Goal: Task Accomplishment & Management: Manage account settings

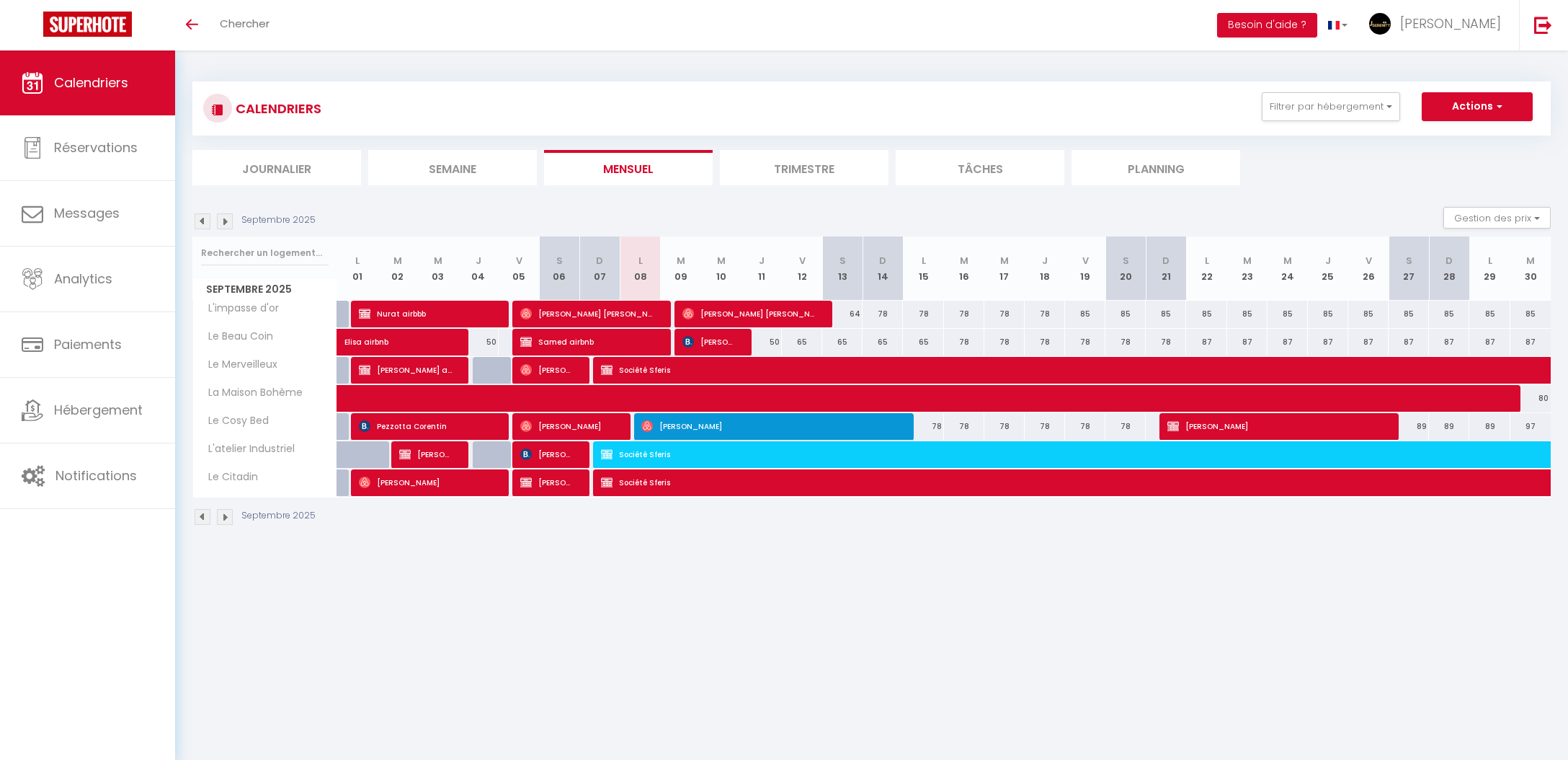
click at [796, 316] on span "[PERSON_NAME] [PERSON_NAME]" at bounding box center [750, 313] width 135 height 27
select select "OK"
select select "0"
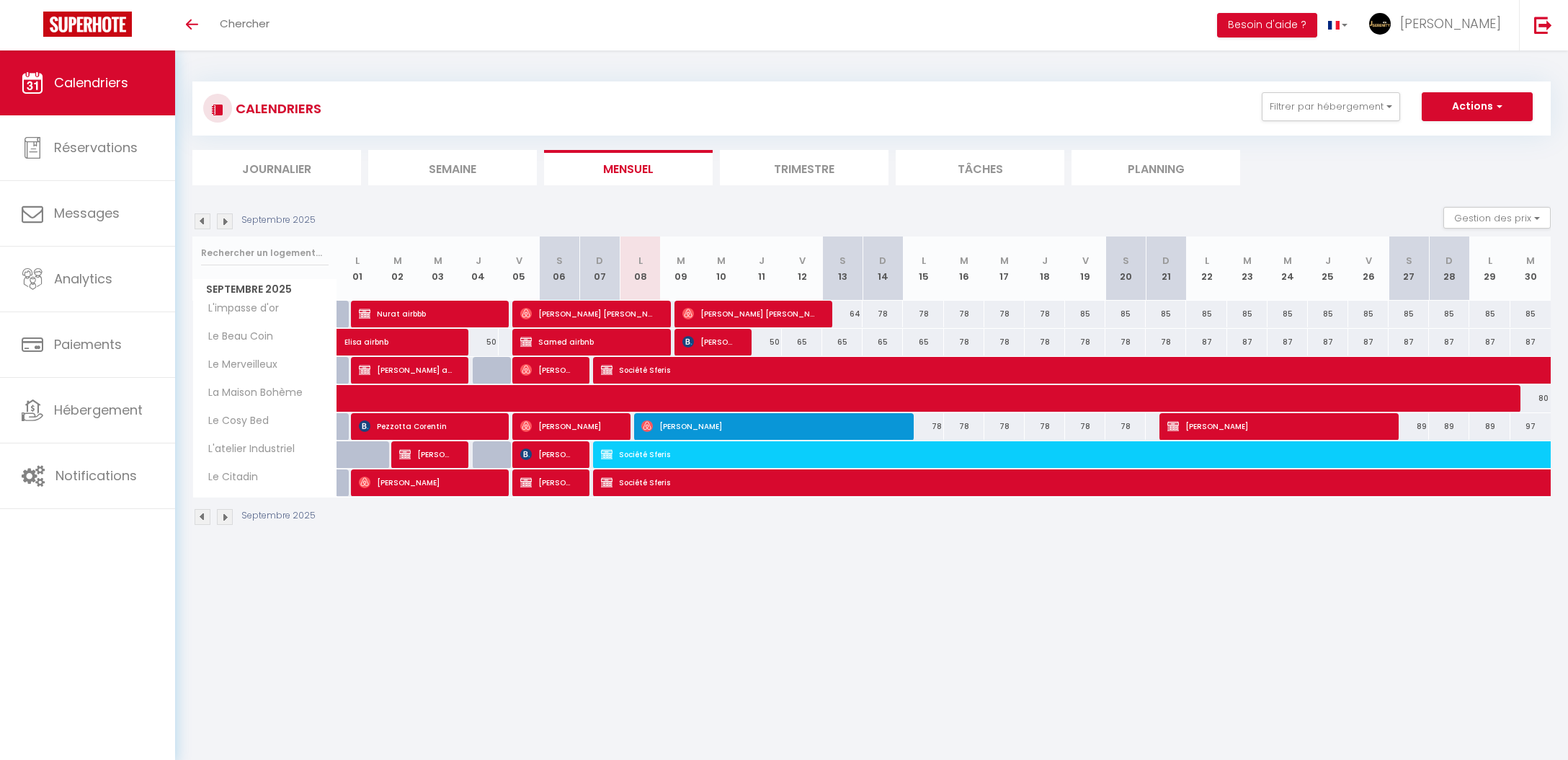
select select "1"
select select
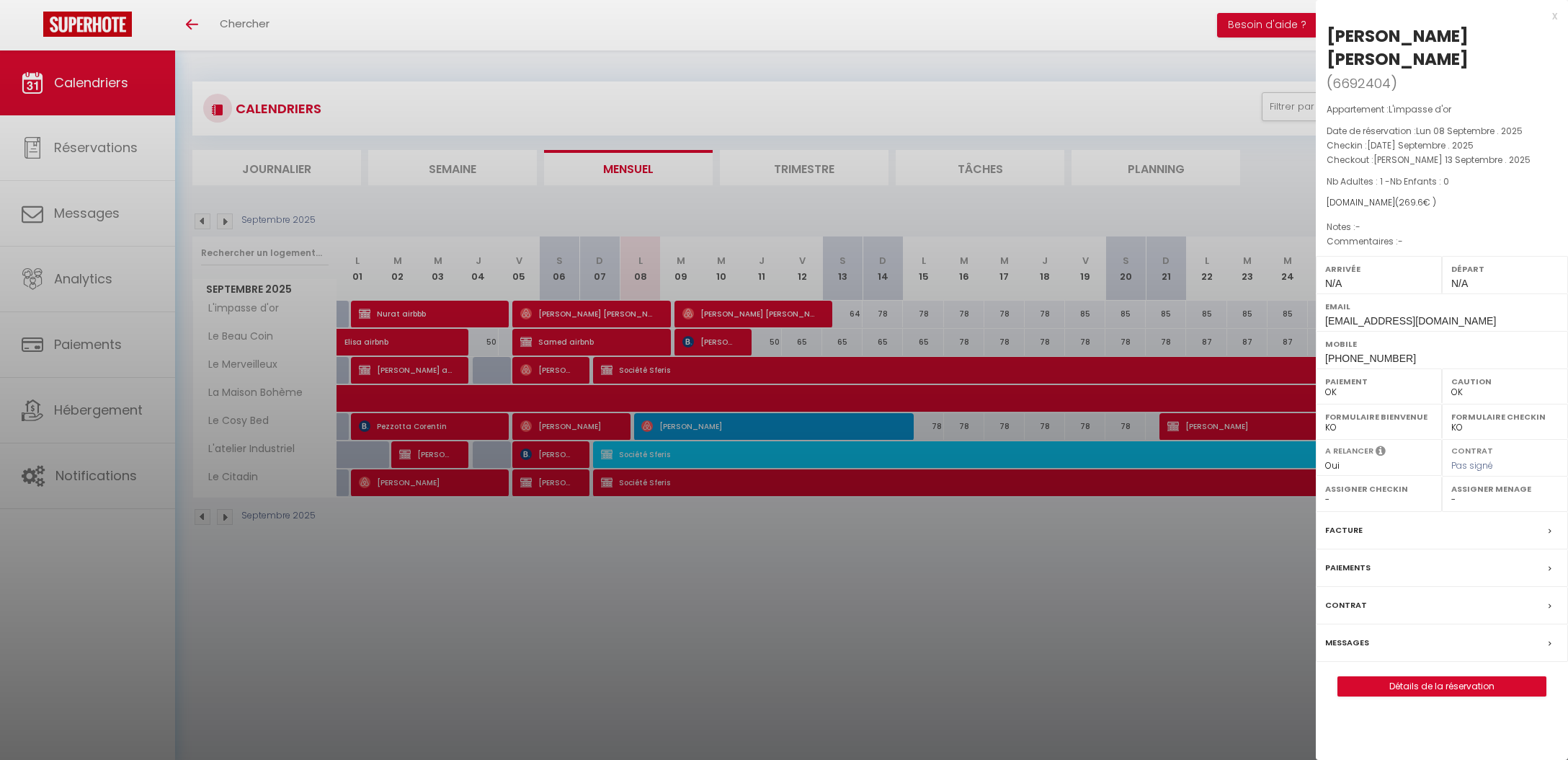
click at [797, 316] on div at bounding box center [784, 380] width 1568 height 760
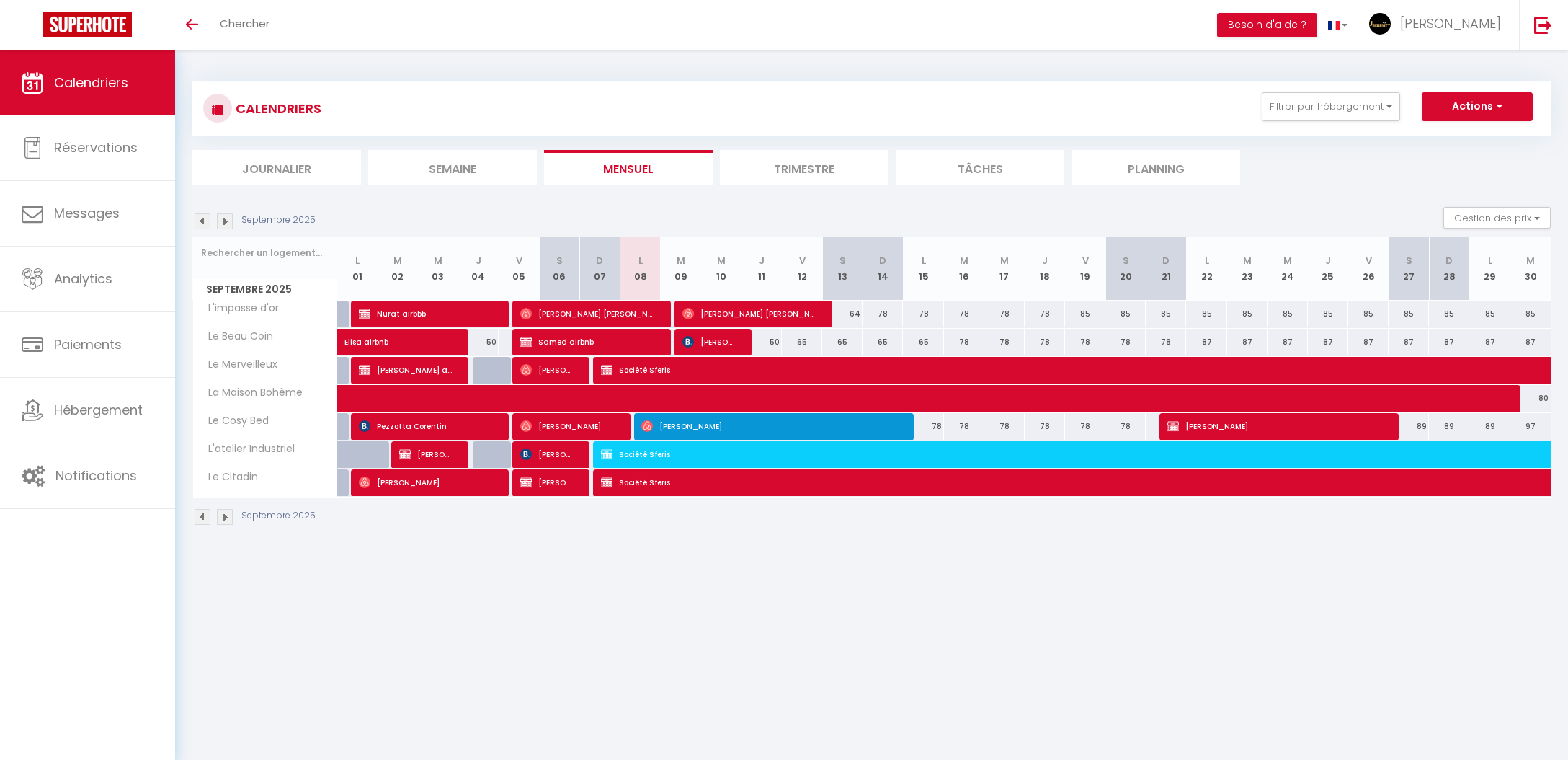
click at [592, 311] on span "[PERSON_NAME] [PERSON_NAME]" at bounding box center [587, 313] width 135 height 27
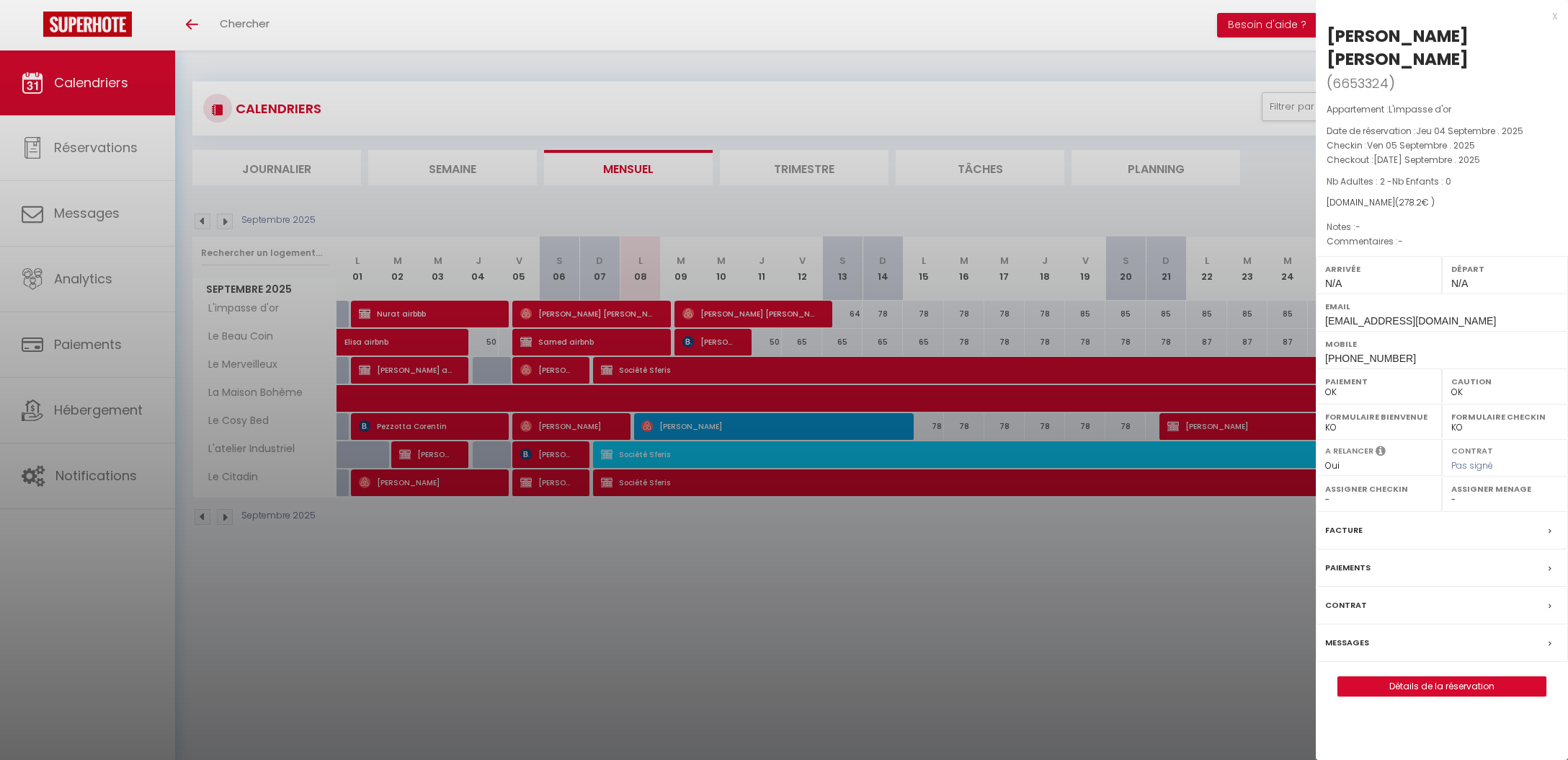
click at [593, 312] on div at bounding box center [784, 380] width 1568 height 760
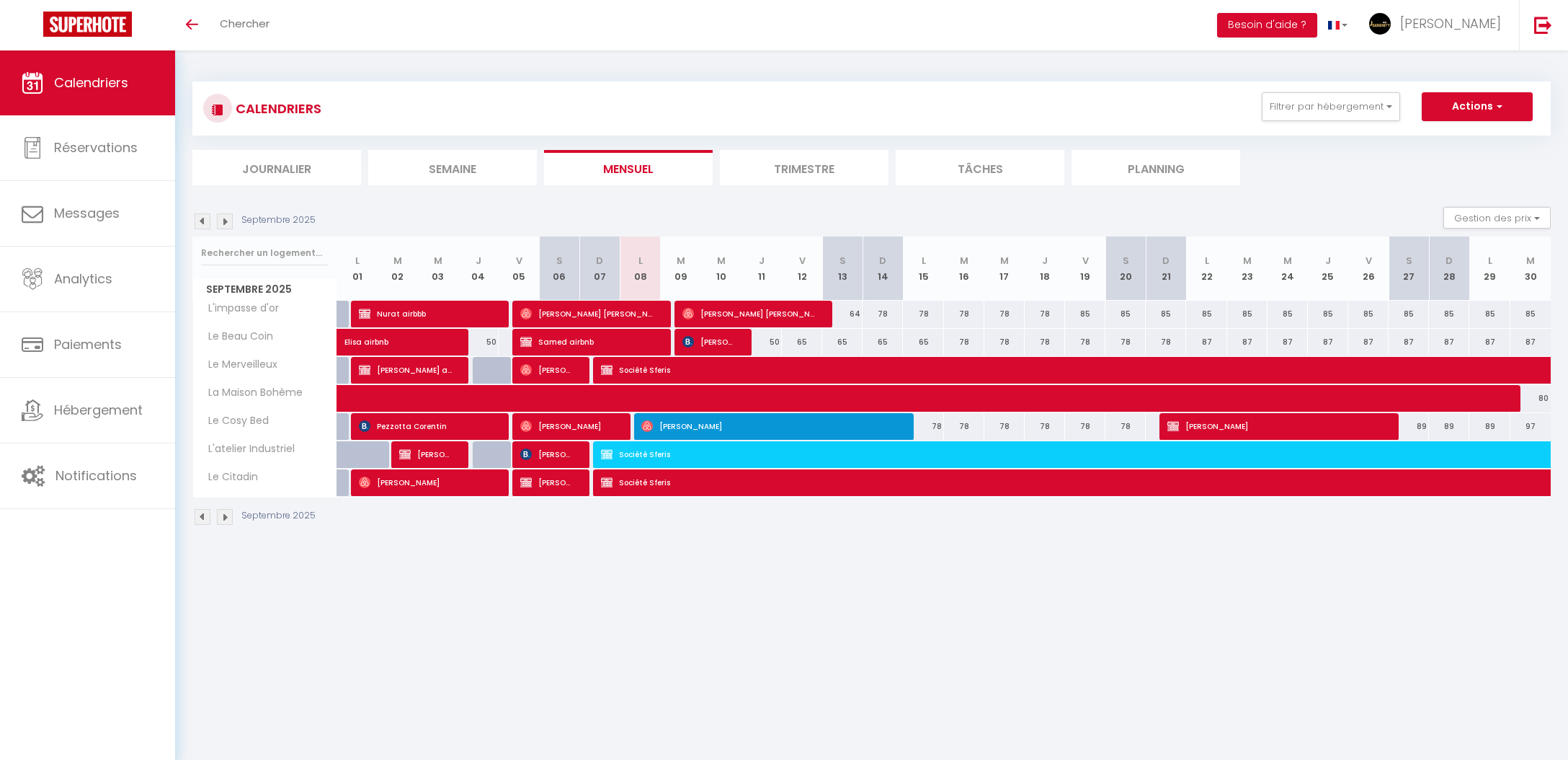
click at [735, 316] on span "[PERSON_NAME] [PERSON_NAME]" at bounding box center [750, 313] width 135 height 27
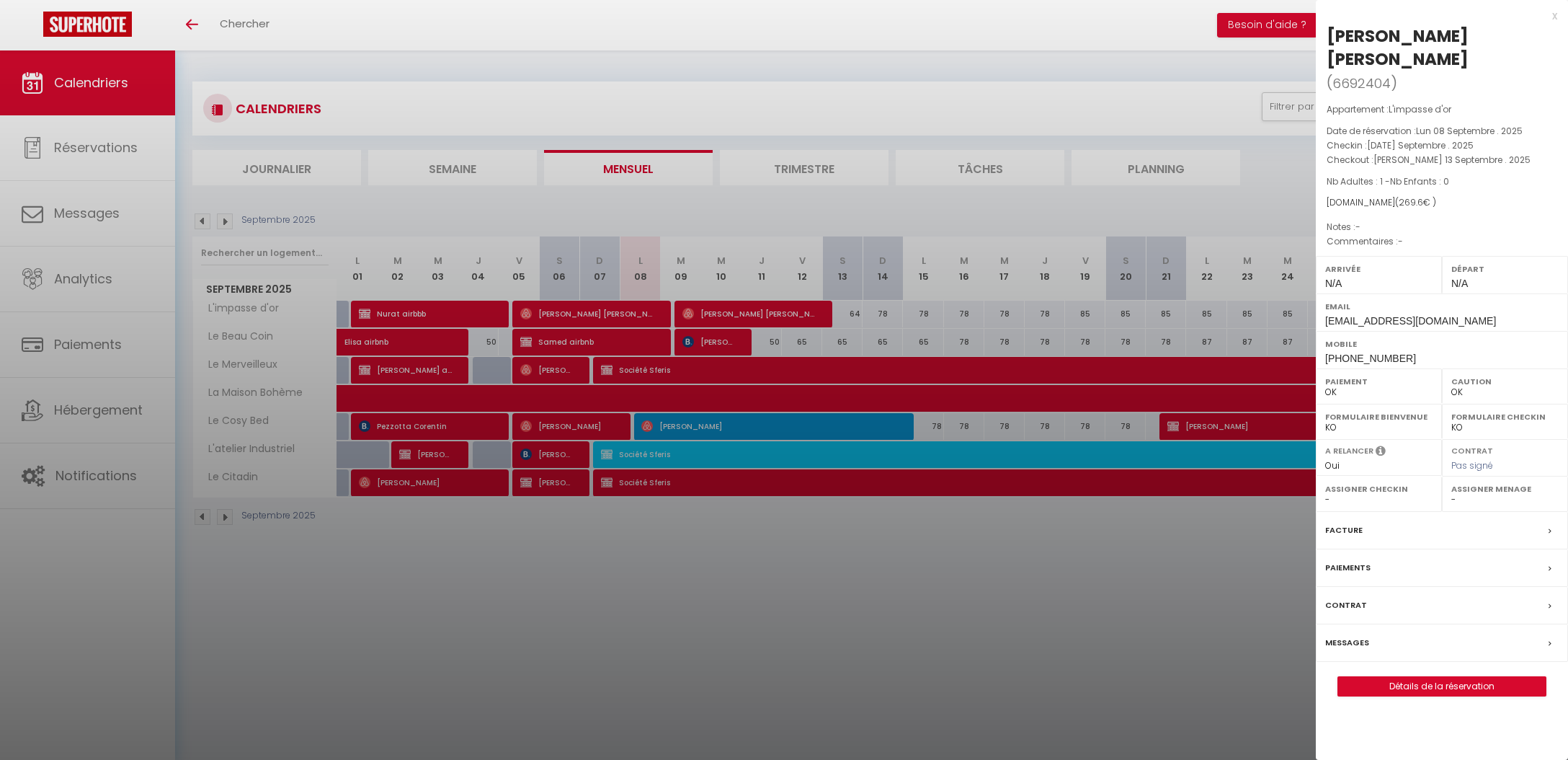
click at [734, 316] on div at bounding box center [784, 380] width 1568 height 760
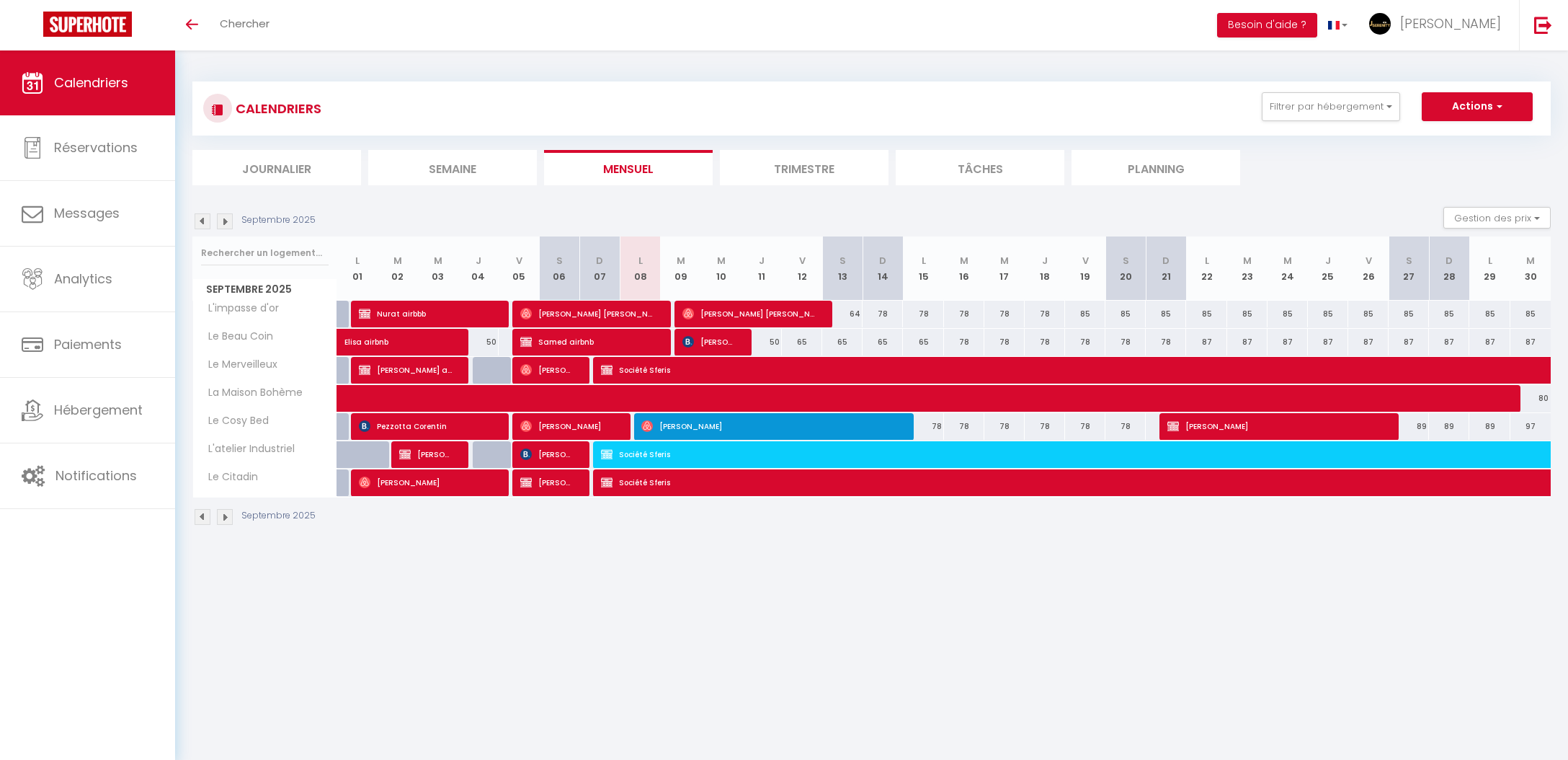
click at [481, 309] on span "Nurat airbbb" at bounding box center [426, 313] width 135 height 27
select select "KO"
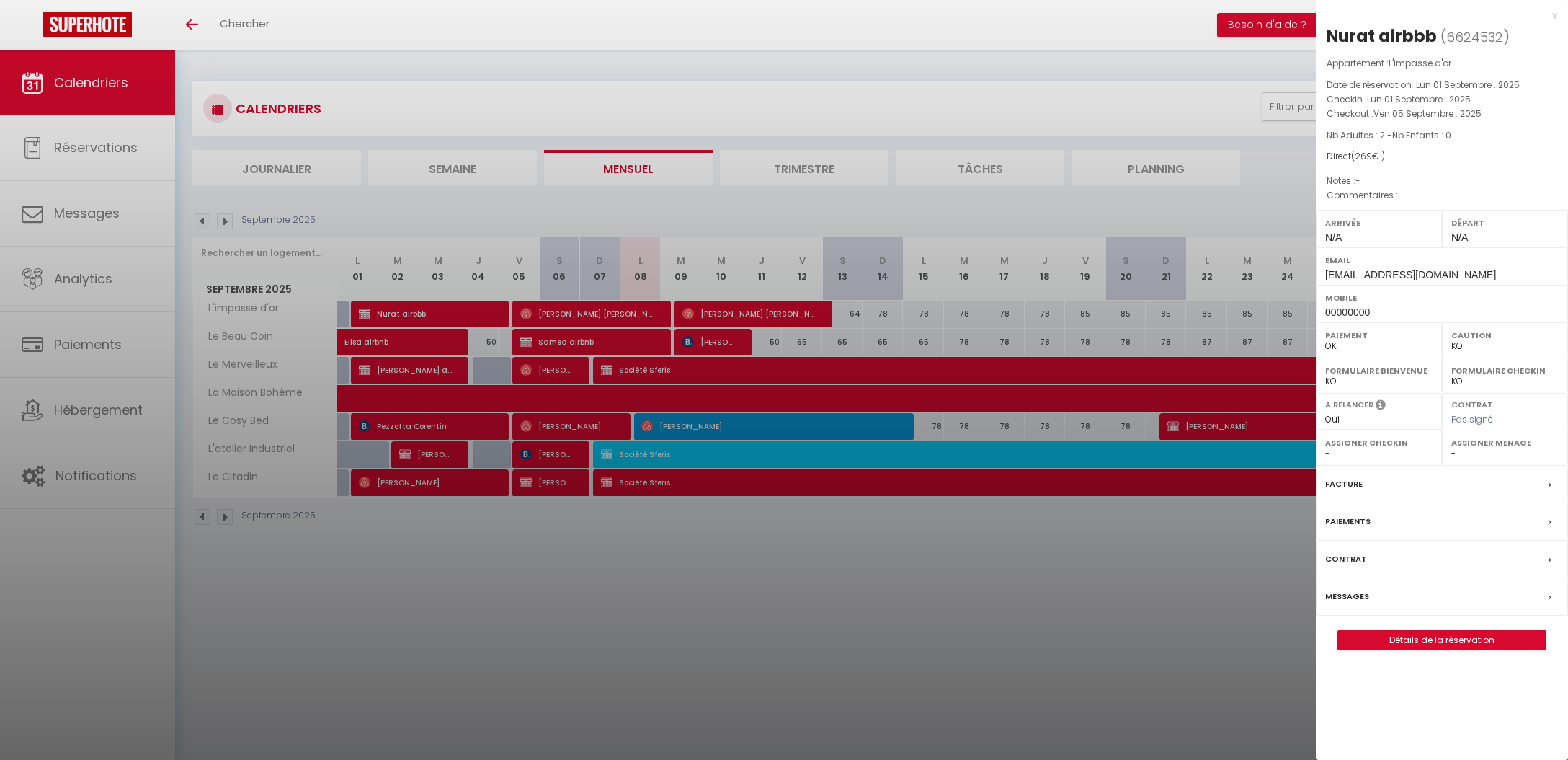
click at [684, 270] on div at bounding box center [784, 380] width 1568 height 760
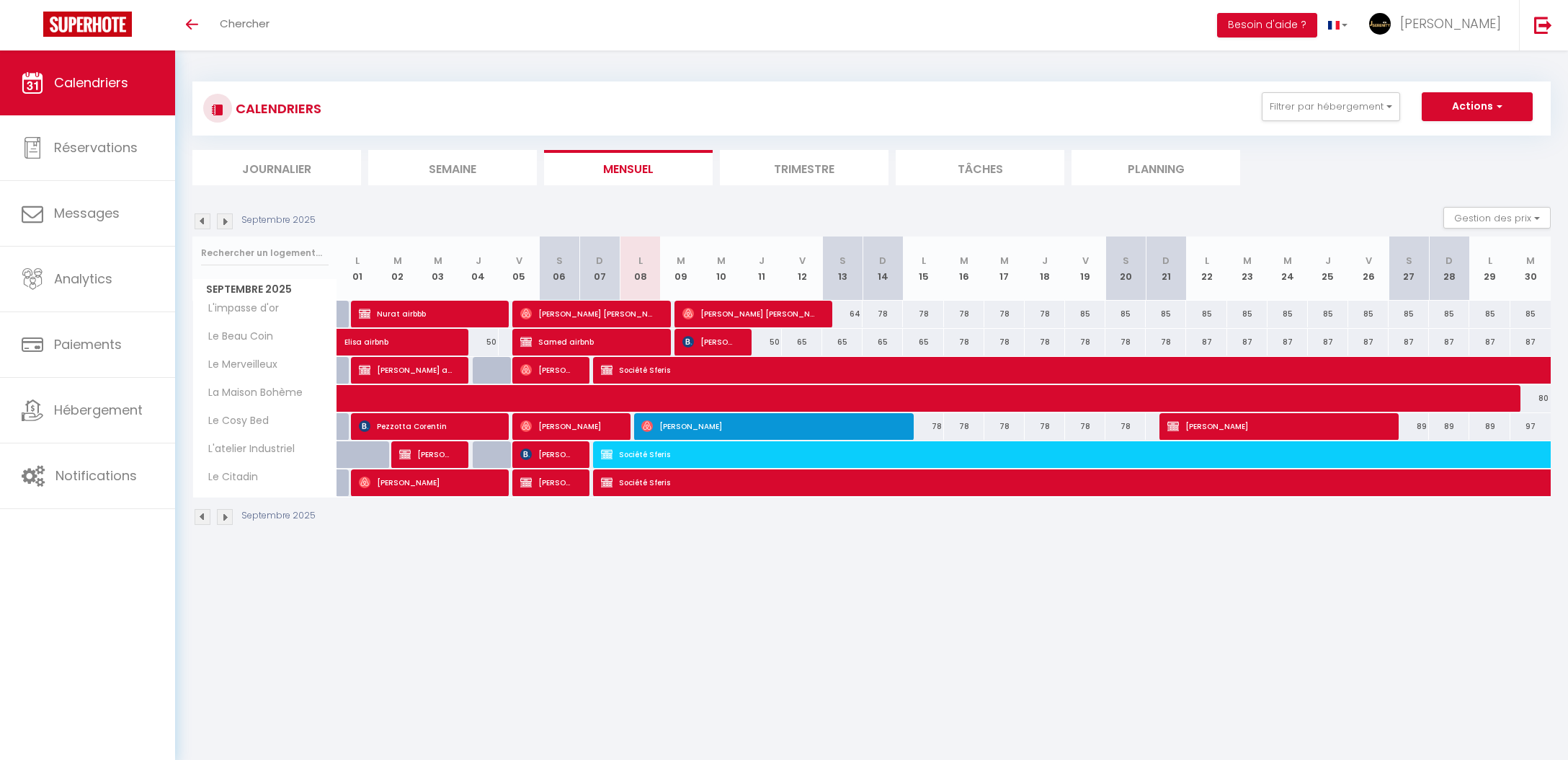
click at [702, 345] on span "[PERSON_NAME]" at bounding box center [709, 341] width 54 height 27
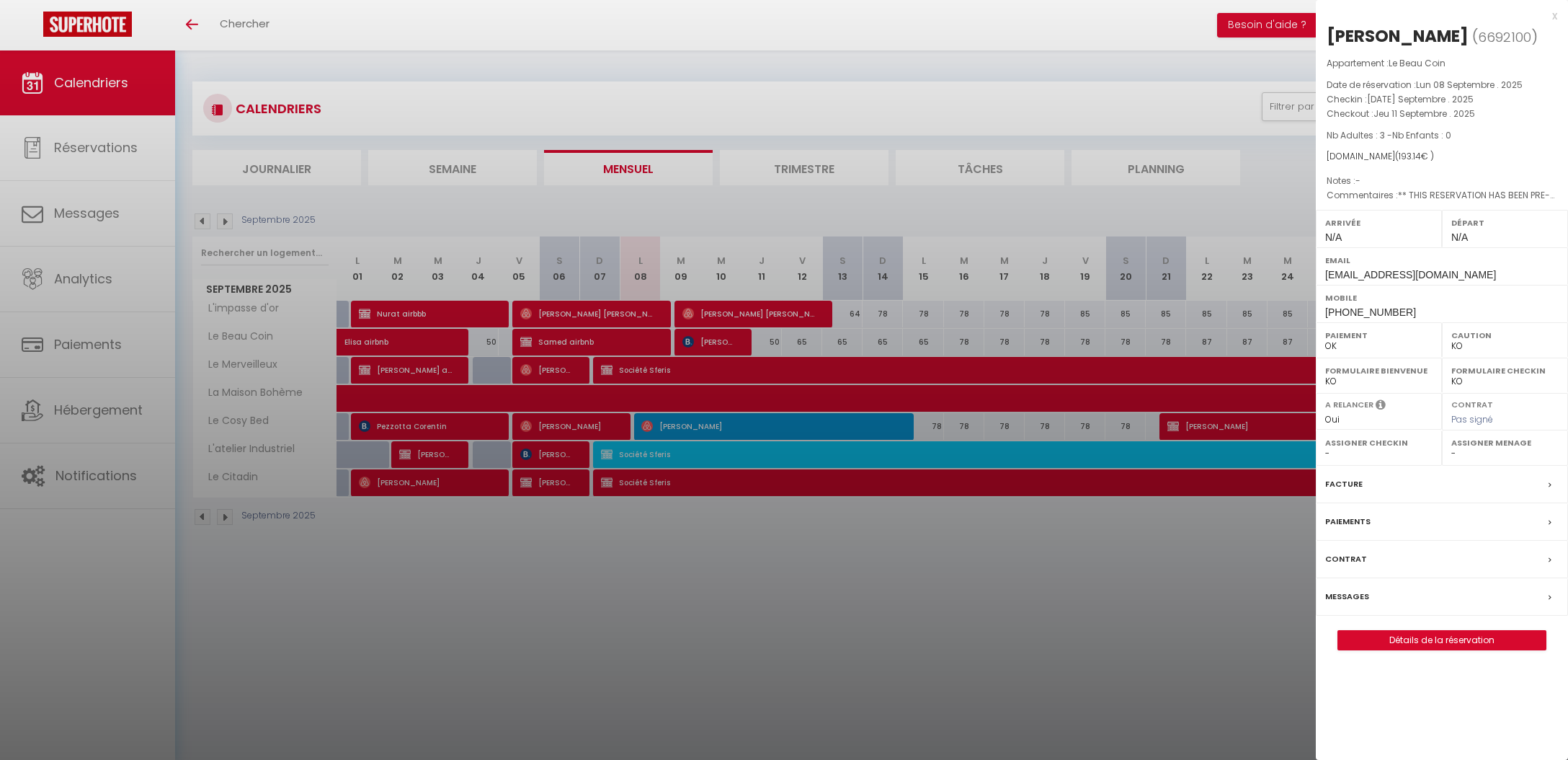
click at [703, 342] on div at bounding box center [784, 380] width 1568 height 760
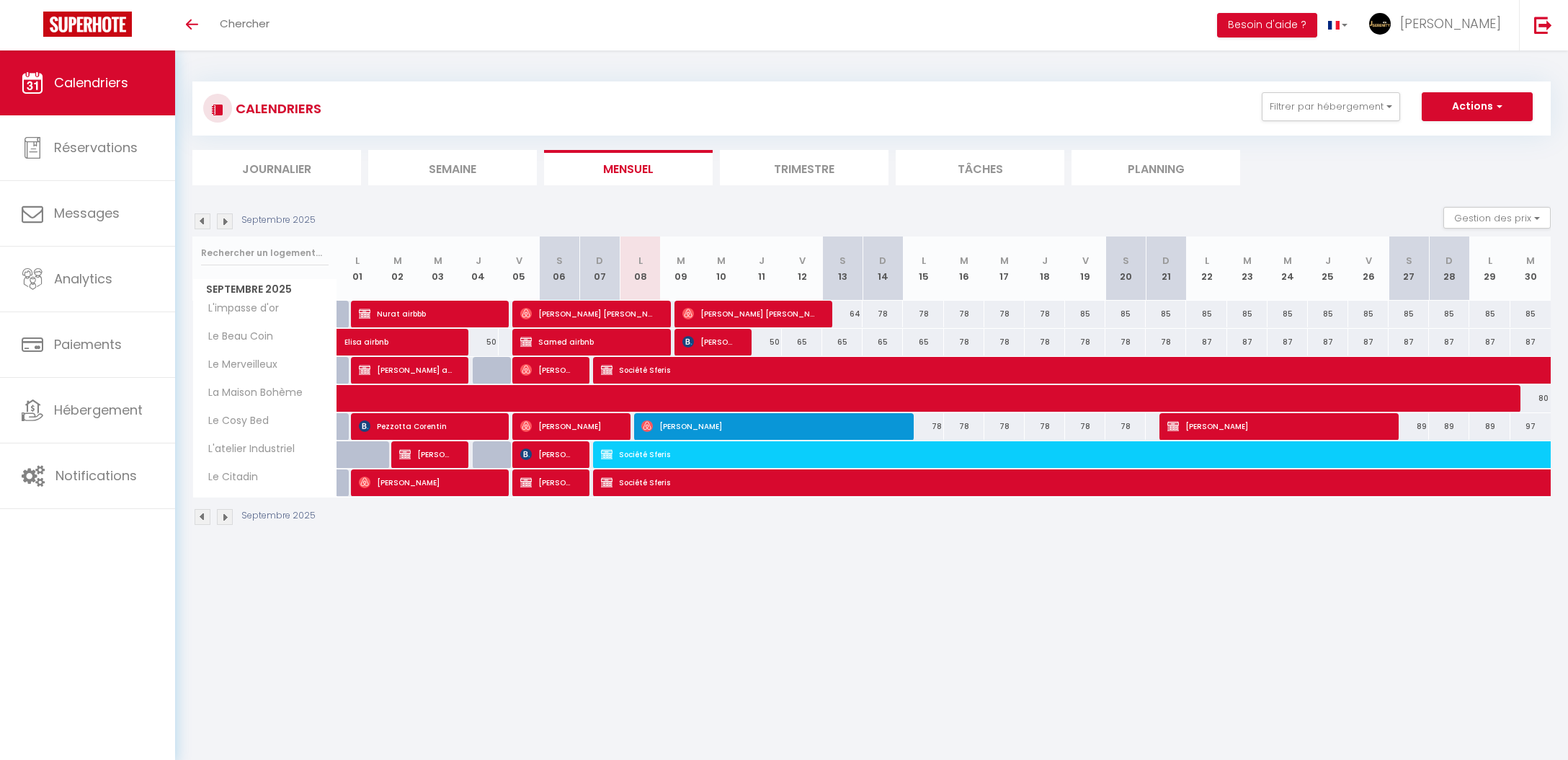
click at [726, 344] on span "[PERSON_NAME]" at bounding box center [709, 341] width 54 height 27
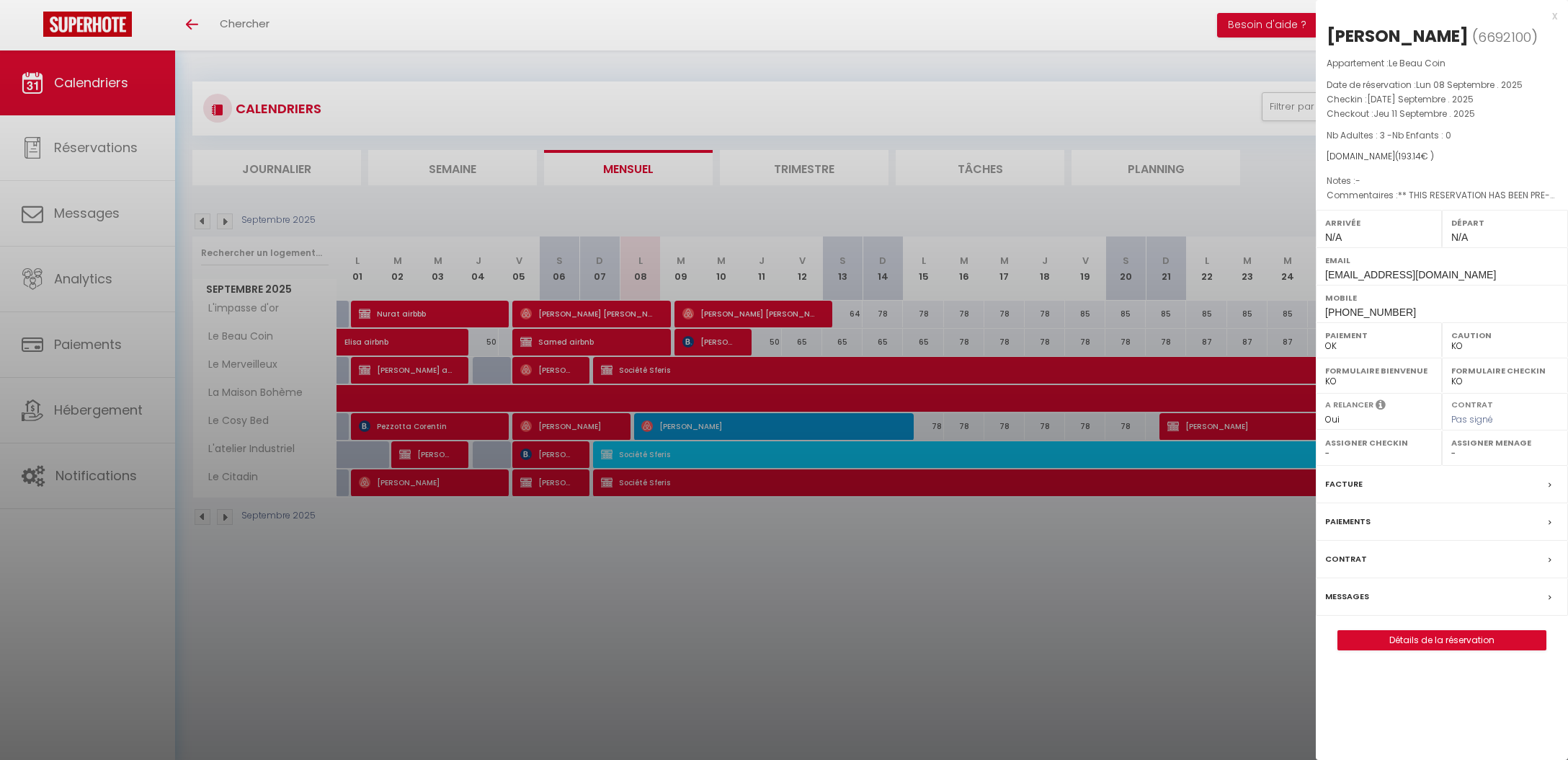
click at [1359, 592] on label "Messages" at bounding box center [1347, 597] width 44 height 15
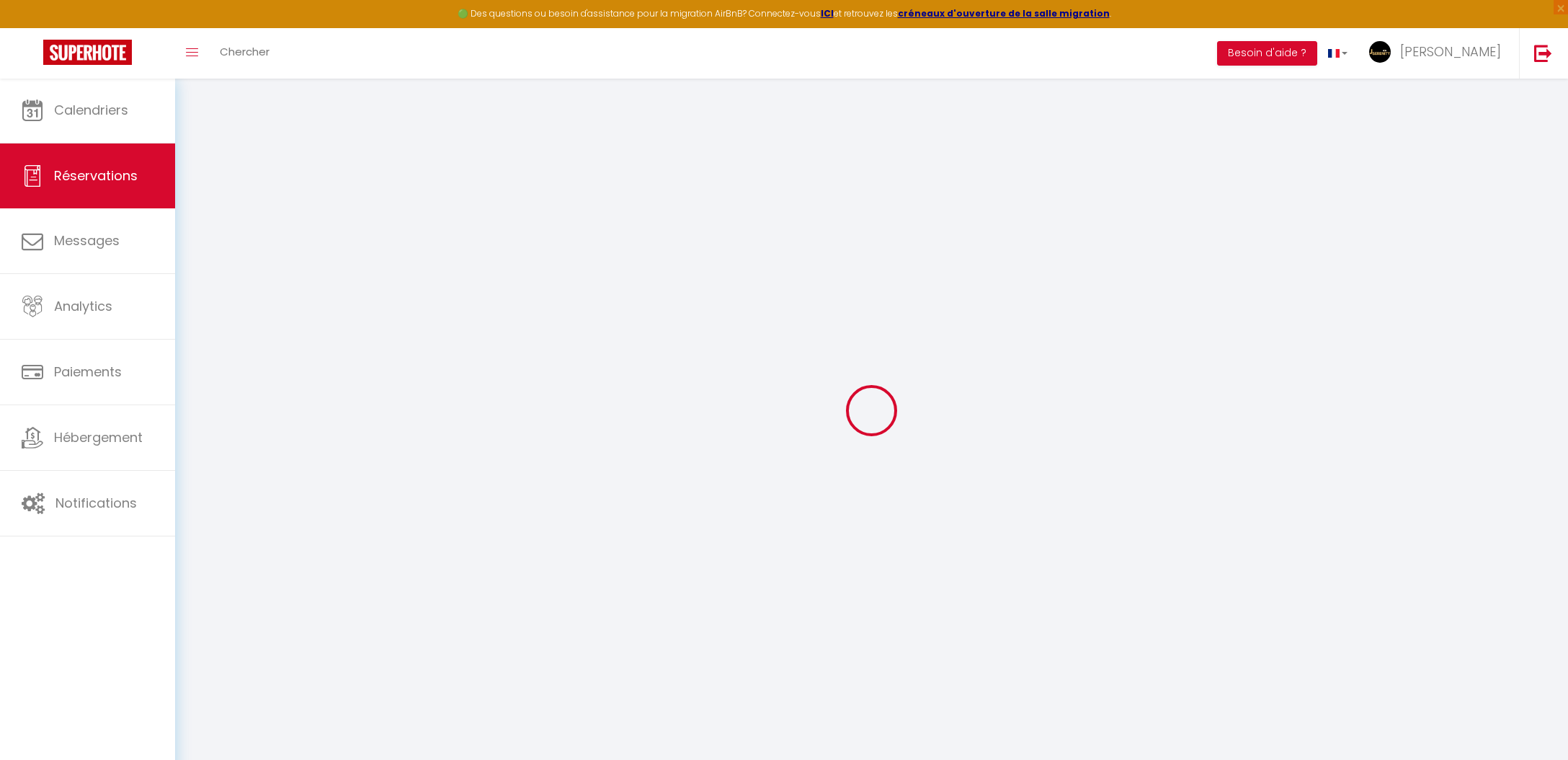
select select
checkbox input "false"
select select
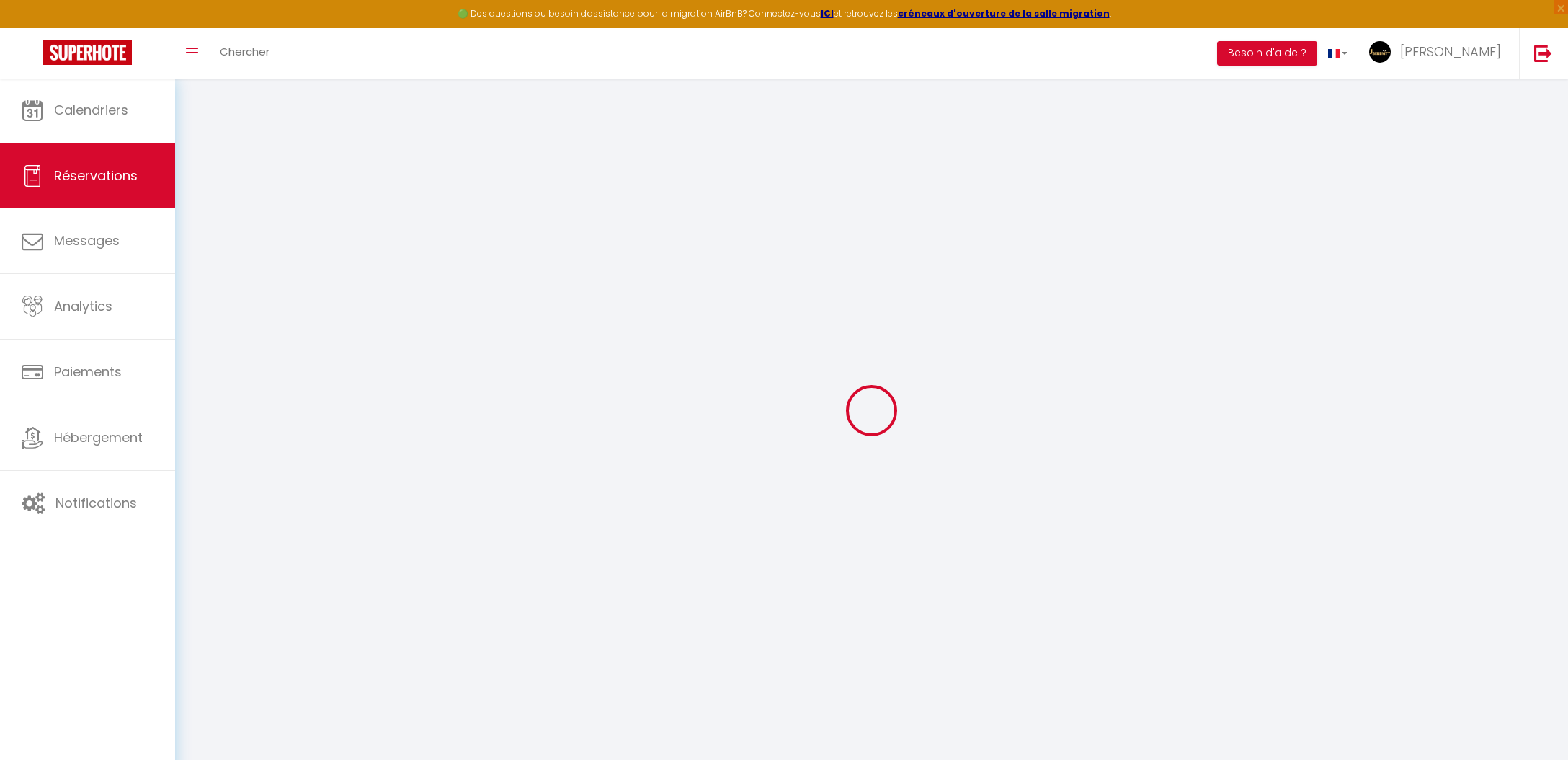
checkbox input "false"
select select
checkbox input "false"
type textarea "** THIS RESERVATION HAS BEEN PRE-PAID ** BOOKING NOTE : Payment charge is EUR 2…"
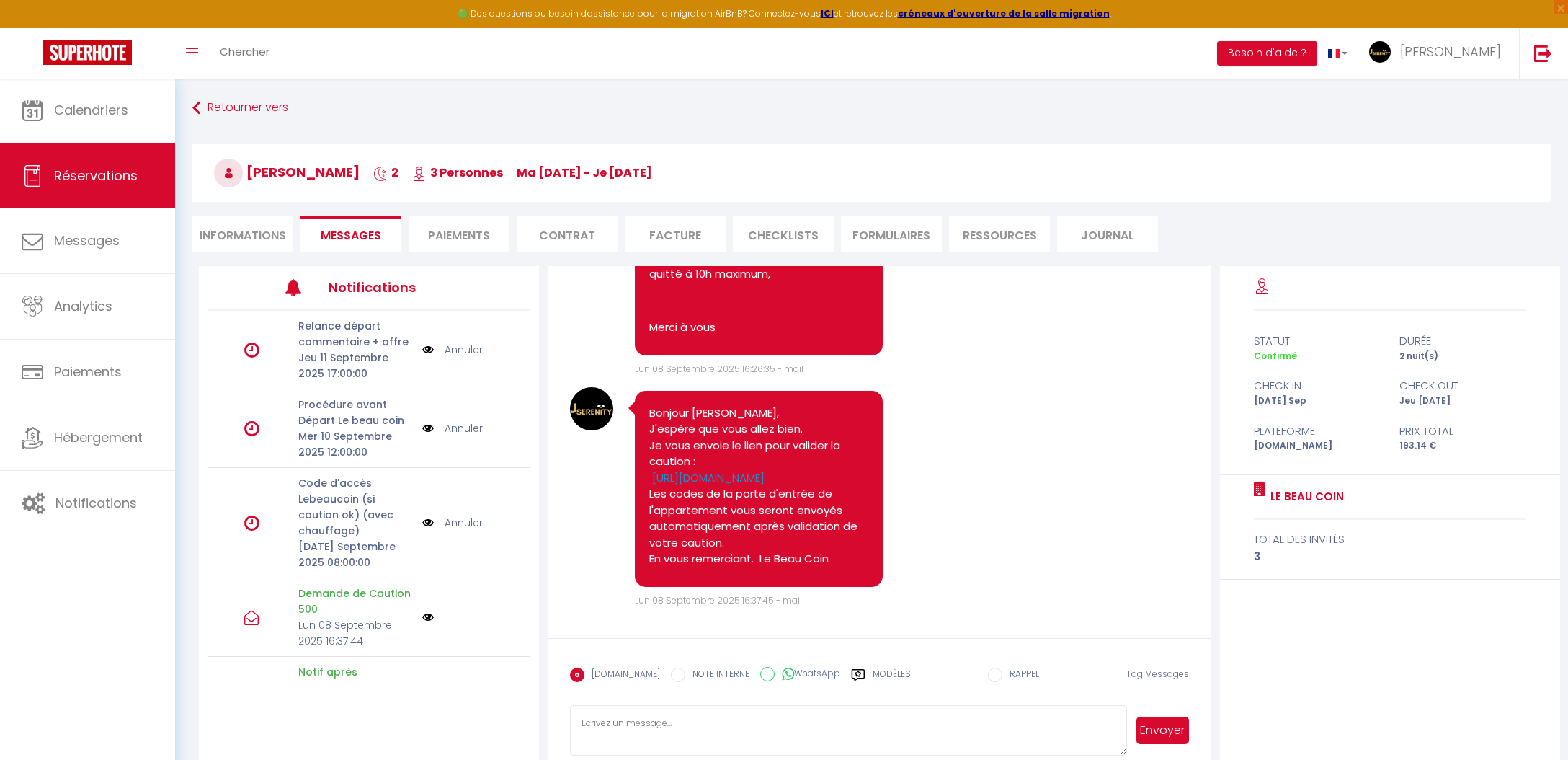
scroll to position [698, 0]
